Goal: Task Accomplishment & Management: Use online tool/utility

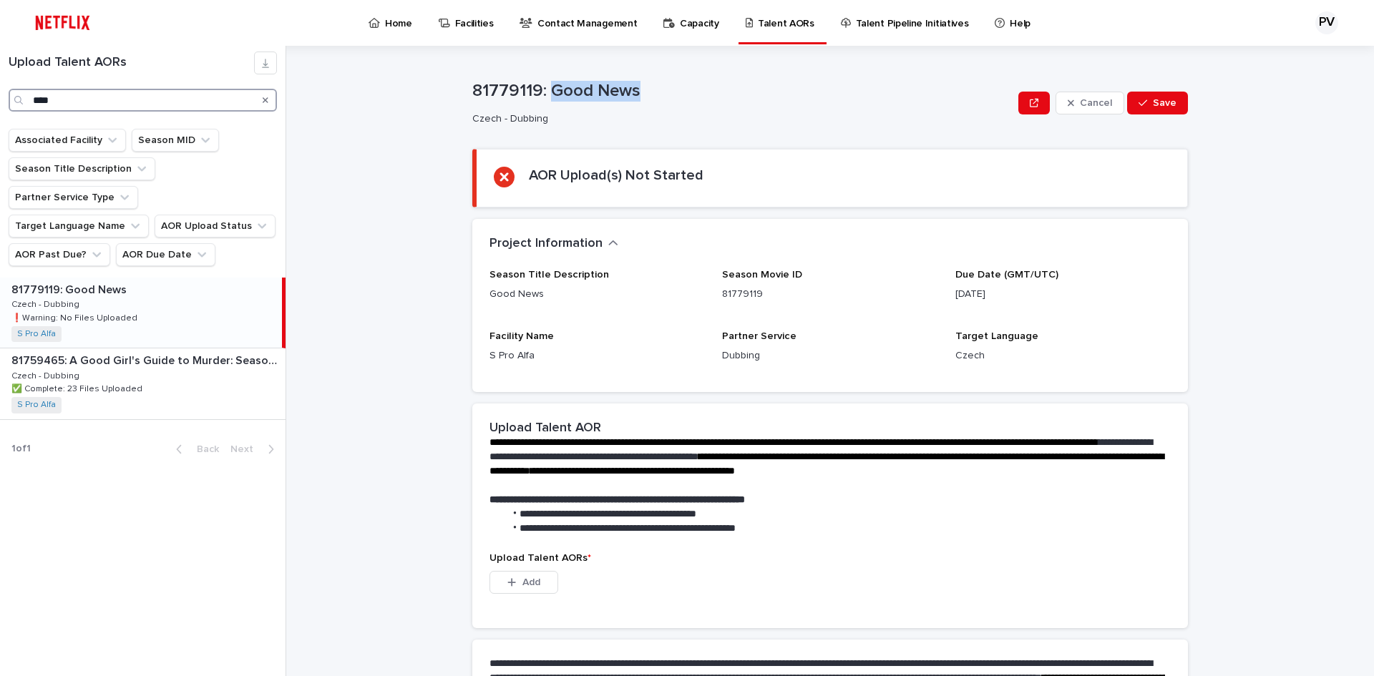
click at [78, 99] on input "****" at bounding box center [143, 100] width 268 height 23
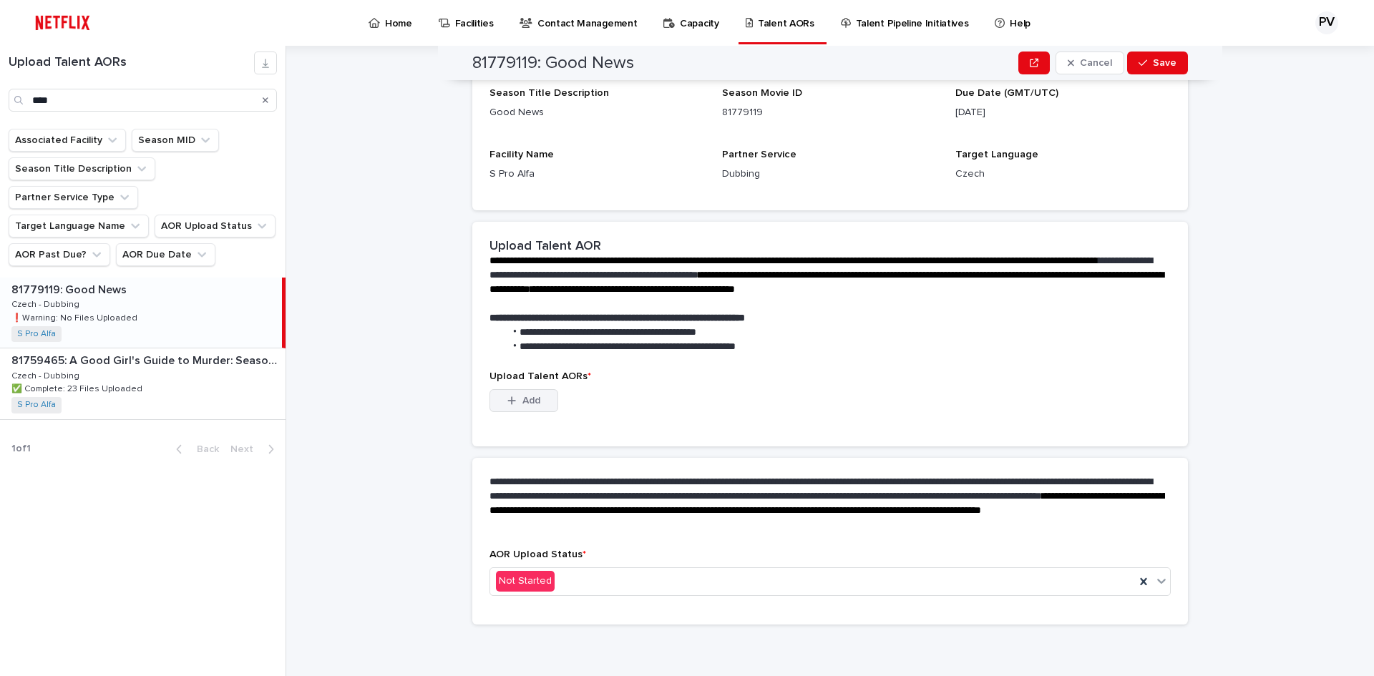
click at [508, 401] on icon "button" at bounding box center [512, 400] width 8 height 8
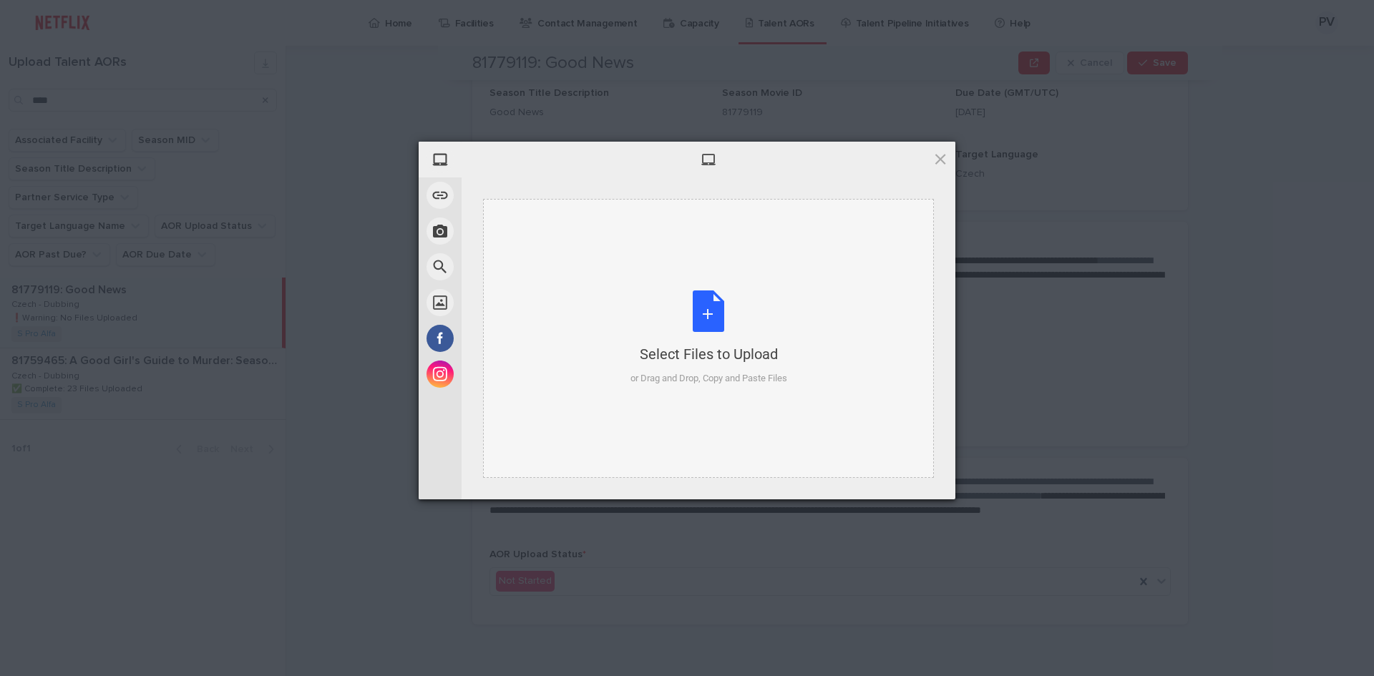
click at [719, 309] on div "Select Files to Upload or Drag and Drop, Copy and Paste Files" at bounding box center [708, 337] width 157 height 95
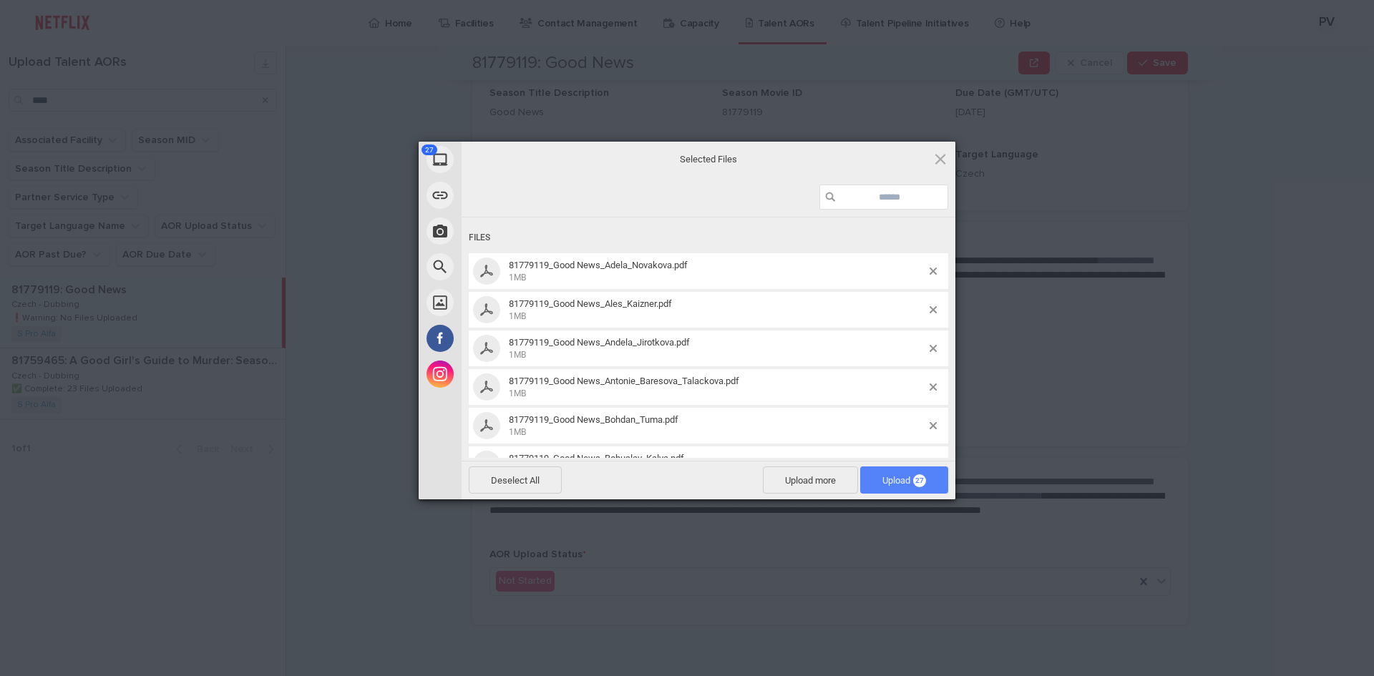
click at [909, 481] on span "Upload 27" at bounding box center [904, 480] width 44 height 11
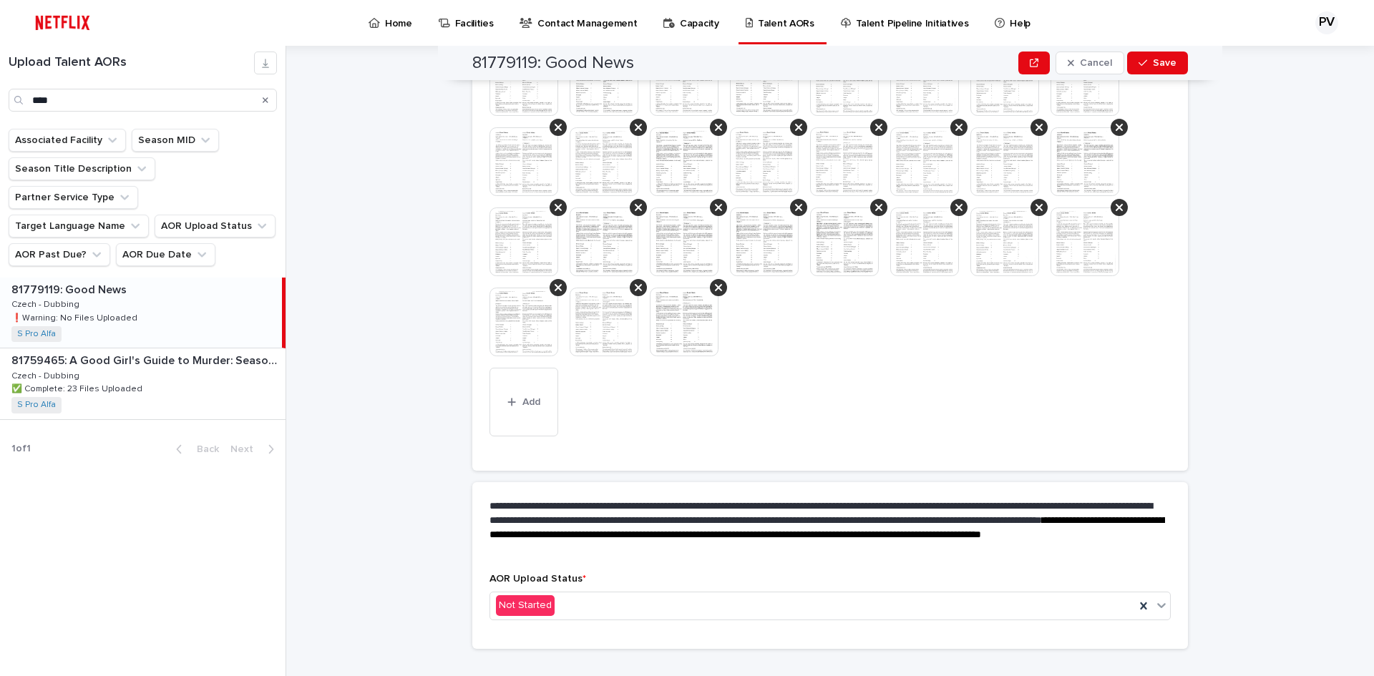
scroll to position [478, 0]
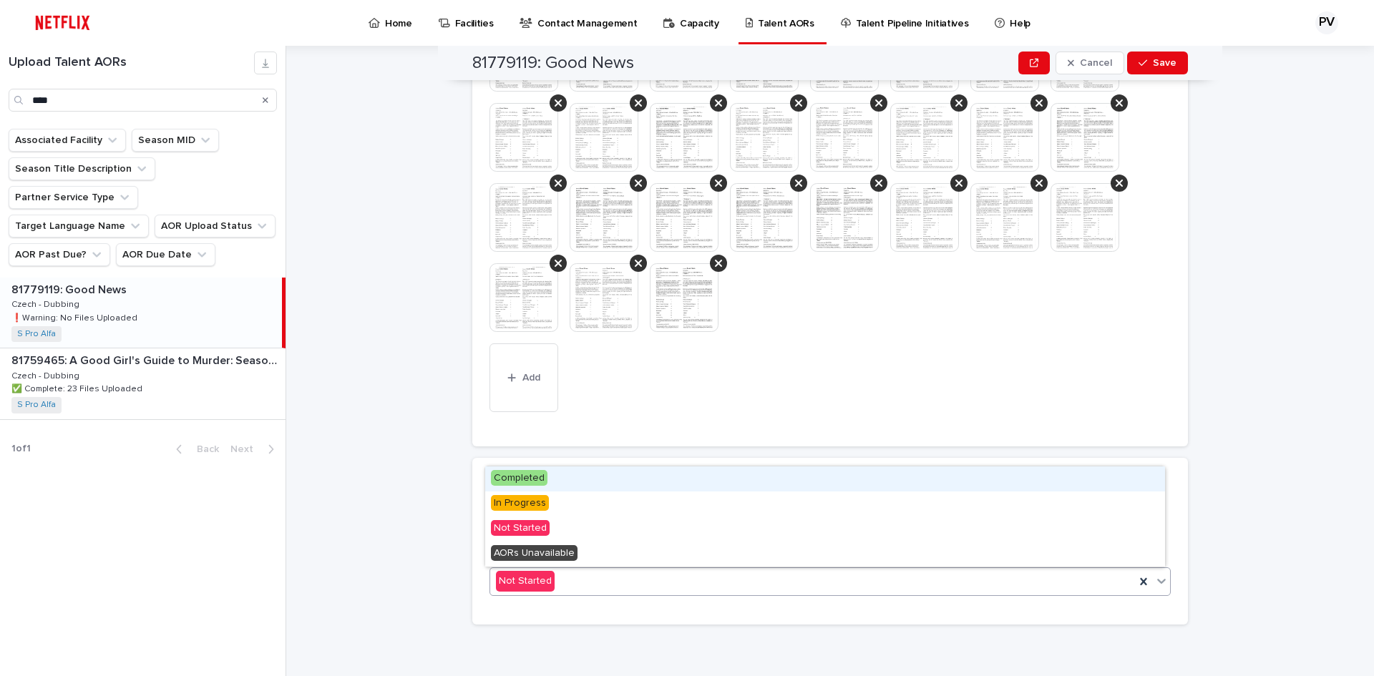
click at [785, 575] on div "Not Started" at bounding box center [812, 581] width 645 height 24
click at [532, 482] on span "Completed" at bounding box center [519, 478] width 57 height 16
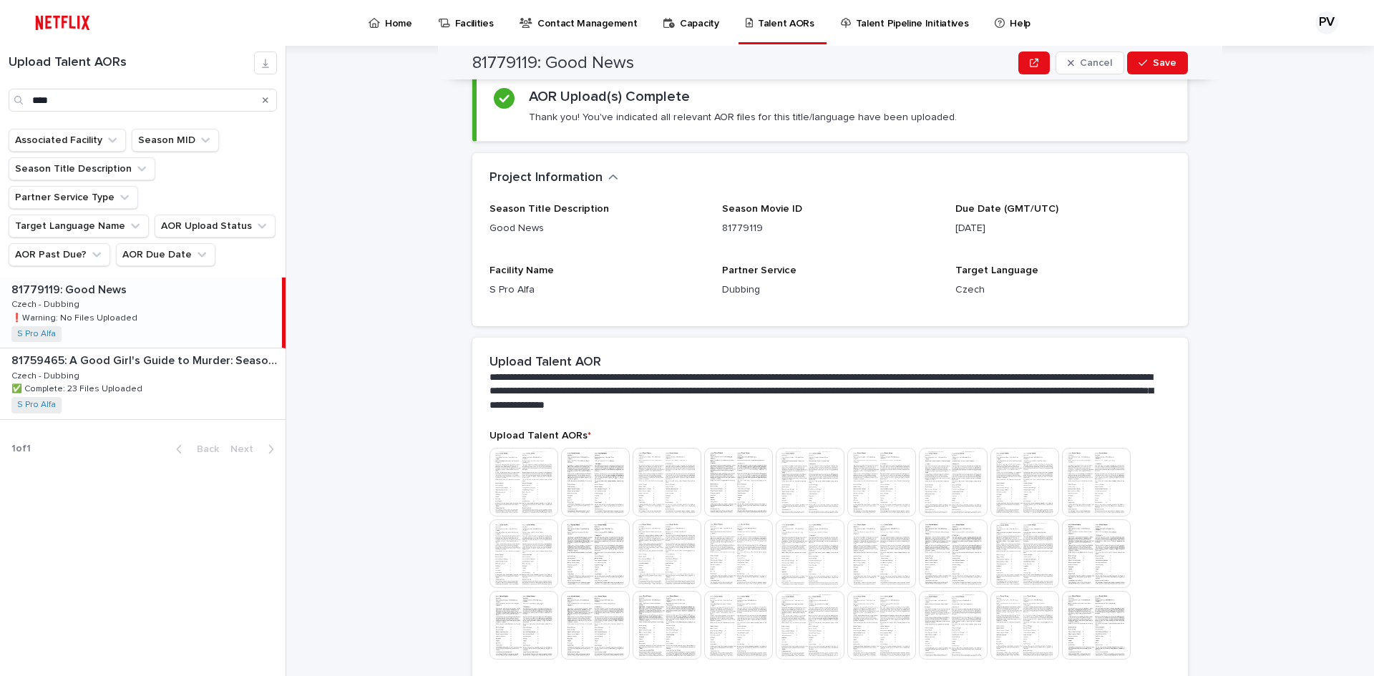
scroll to position [0, 0]
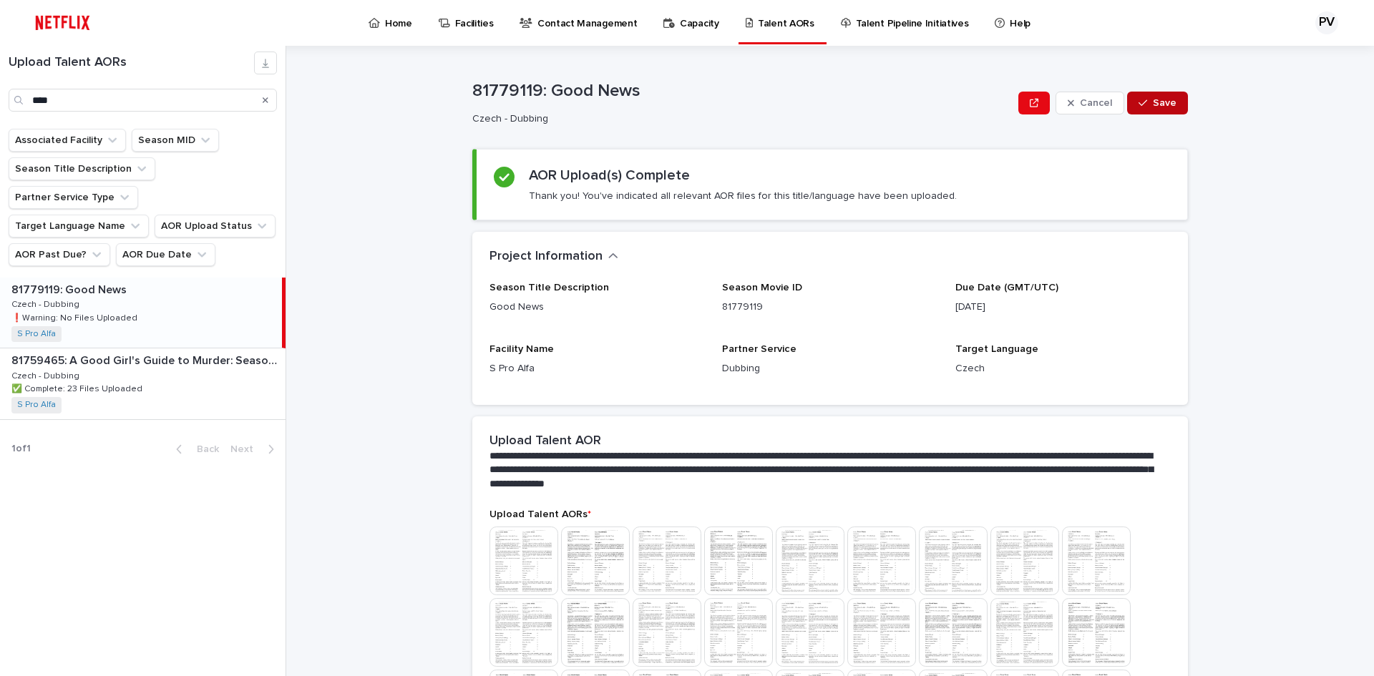
click at [1152, 99] on span "Save" at bounding box center [1164, 103] width 24 height 10
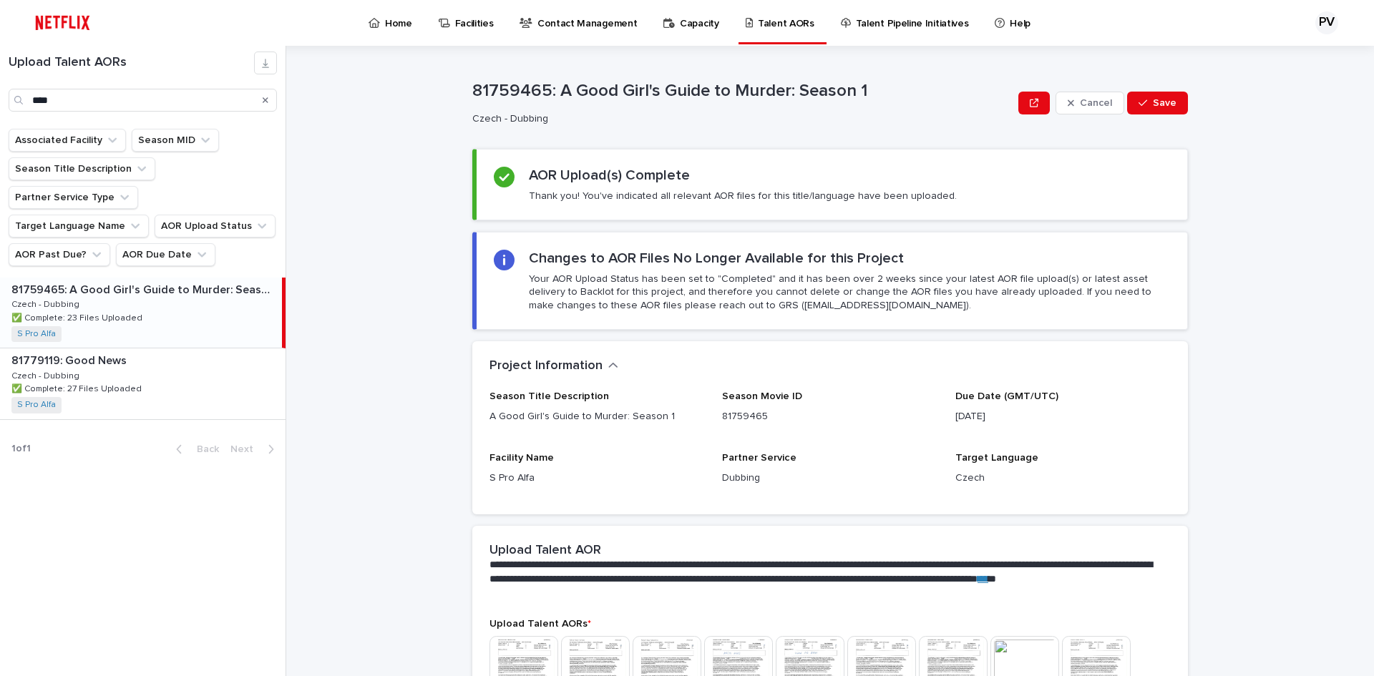
click at [385, 24] on p "Home" at bounding box center [398, 15] width 27 height 30
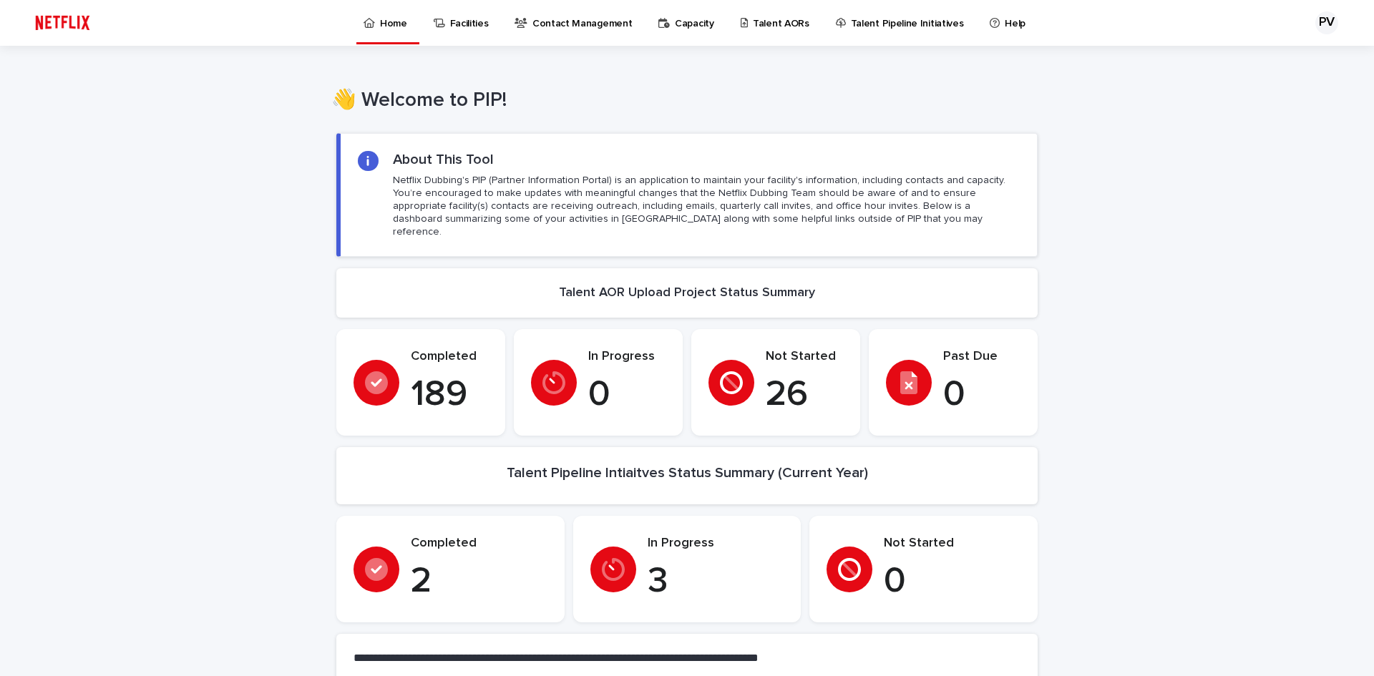
click at [768, 19] on p "Talent AORs" at bounding box center [781, 15] width 57 height 30
